Goal: Task Accomplishment & Management: Use online tool/utility

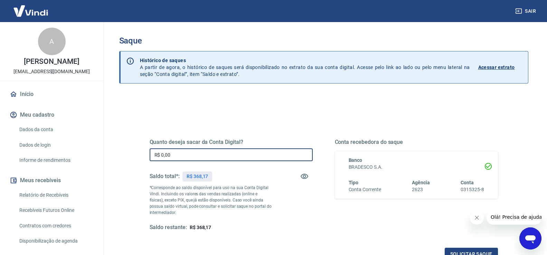
click at [190, 156] on input "R$ 0,00" at bounding box center [231, 155] width 163 height 13
drag, startPoint x: 188, startPoint y: 155, endPoint x: 128, endPoint y: 153, distance: 60.2
click at [129, 154] on div "Quanto deseja sacar da Conta Digital? R$ 0,00 ​ Saldo total*: R$ 368,17 *Corres…" at bounding box center [323, 218] width 409 height 247
type input "R$ 368,17"
click at [455, 251] on button "Solicitar saque" at bounding box center [471, 254] width 53 height 13
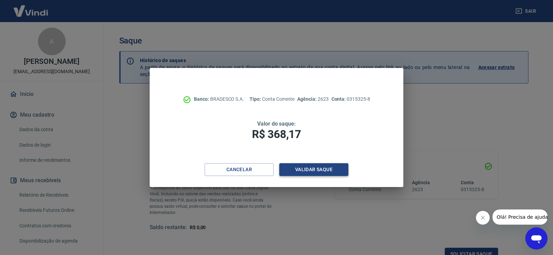
click at [328, 172] on button "Validar saque" at bounding box center [313, 169] width 69 height 13
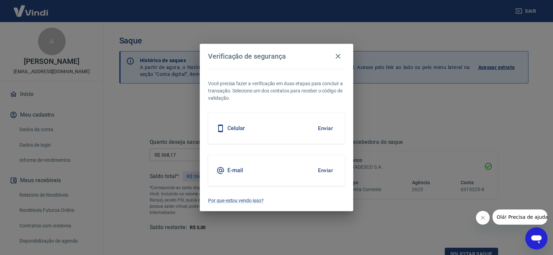
scroll to position [5, 0]
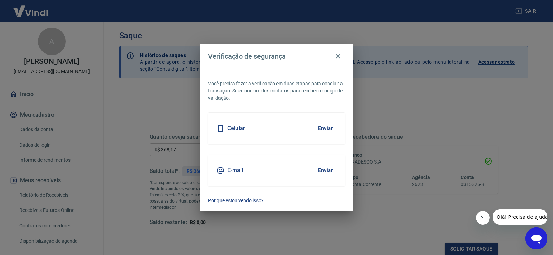
click at [295, 167] on div "E-mail Enviar" at bounding box center [276, 170] width 137 height 31
click at [306, 171] on div "E-mail Enviar" at bounding box center [276, 170] width 137 height 31
click at [327, 176] on button "Enviar" at bounding box center [325, 170] width 22 height 15
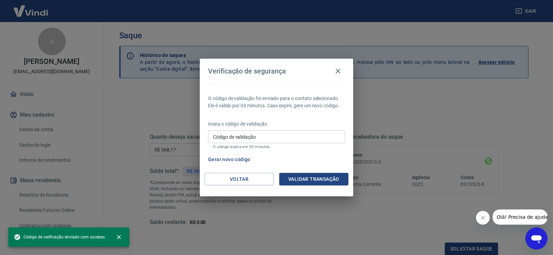
click at [251, 139] on input "Código de validação" at bounding box center [276, 137] width 137 height 13
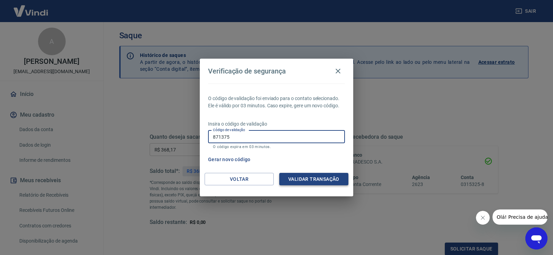
type input "871375"
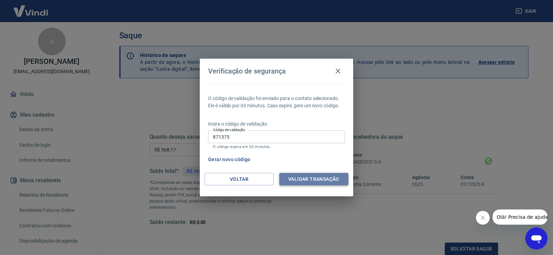
click at [325, 175] on button "Validar transação" at bounding box center [313, 179] width 69 height 13
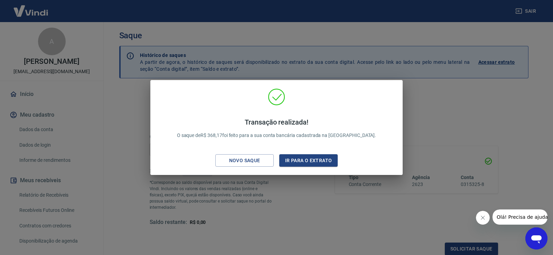
click at [485, 218] on button "Fechar mensagem da empresa" at bounding box center [483, 218] width 14 height 14
drag, startPoint x: 391, startPoint y: 81, endPoint x: 270, endPoint y: 27, distance: 132.3
click at [390, 80] on div "Transação realizada! O saque de R$ 368,17 foi feito para a sua conta bancária c…" at bounding box center [276, 127] width 553 height 255
click at [49, 18] on div "Transação realizada! O saque de R$ 368,17 foi feito para a sua conta bancária c…" at bounding box center [276, 127] width 553 height 255
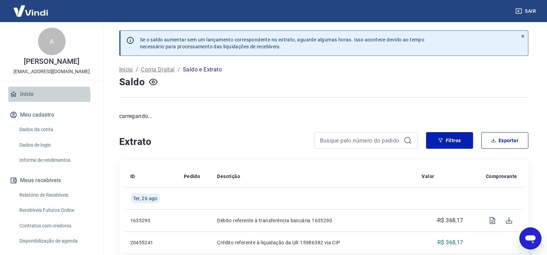
click at [33, 97] on link "Início" at bounding box center [51, 94] width 87 height 15
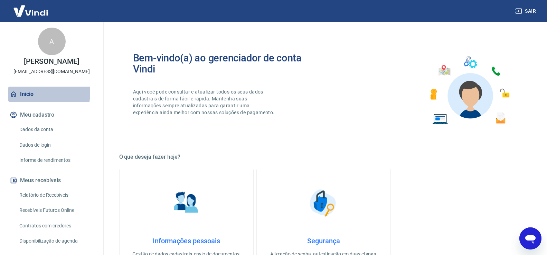
click at [28, 93] on link "Início" at bounding box center [51, 94] width 87 height 15
click at [39, 15] on img at bounding box center [30, 10] width 45 height 21
click at [36, 12] on img at bounding box center [30, 10] width 45 height 21
click at [31, 94] on link "Início" at bounding box center [51, 94] width 87 height 15
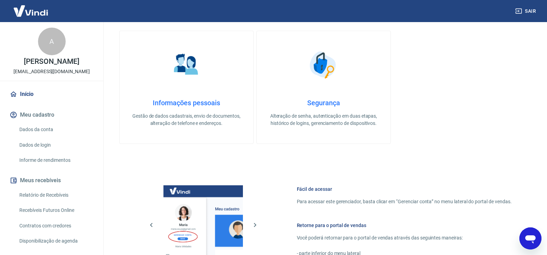
scroll to position [35, 0]
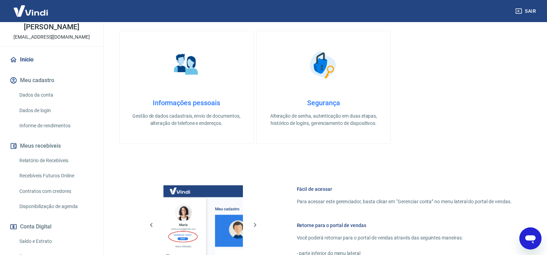
click at [61, 10] on div "Sair" at bounding box center [273, 11] width 547 height 22
click at [50, 12] on img at bounding box center [30, 10] width 45 height 21
